Goal: Information Seeking & Learning: Understand process/instructions

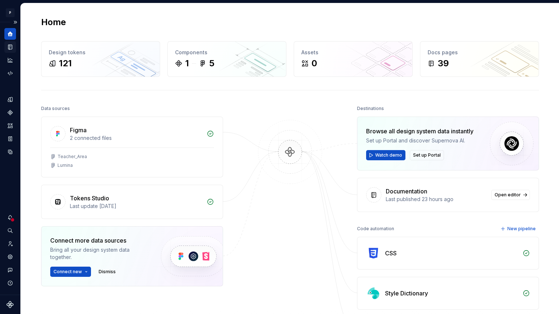
click at [7, 46] on icon "Documentation" at bounding box center [10, 47] width 7 height 7
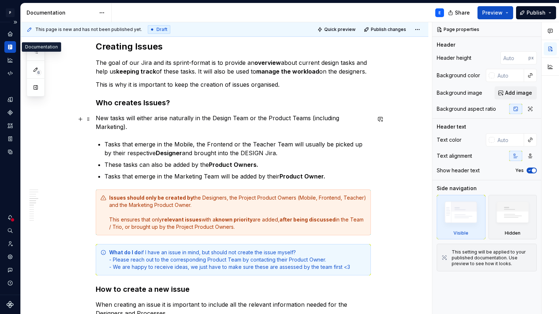
scroll to position [779, 0]
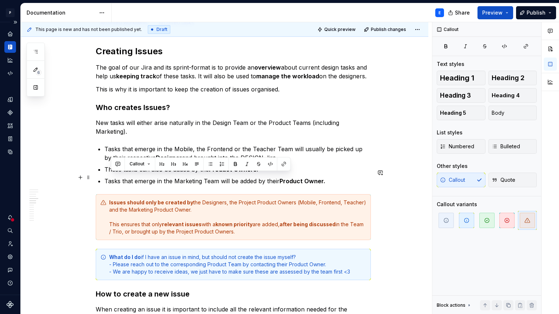
drag, startPoint x: 110, startPoint y: 177, endPoint x: 195, endPoint y: 184, distance: 85.1
click at [195, 194] on div "Issues should only be created by the Designers, the Project Product Owners (Mob…" at bounding box center [233, 217] width 275 height 46
click at [196, 165] on p "These tasks can also be added by the Product Owners." at bounding box center [237, 169] width 266 height 9
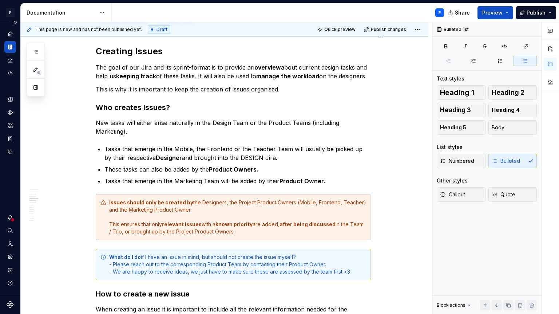
type textarea "*"
